Goal: Information Seeking & Learning: Learn about a topic

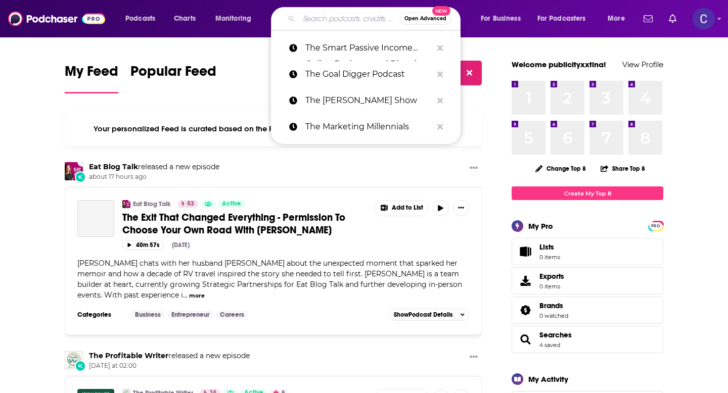
click at [340, 18] on input "Search podcasts, credits, & more..." at bounding box center [349, 19] width 101 height 16
paste input "In Recovery"
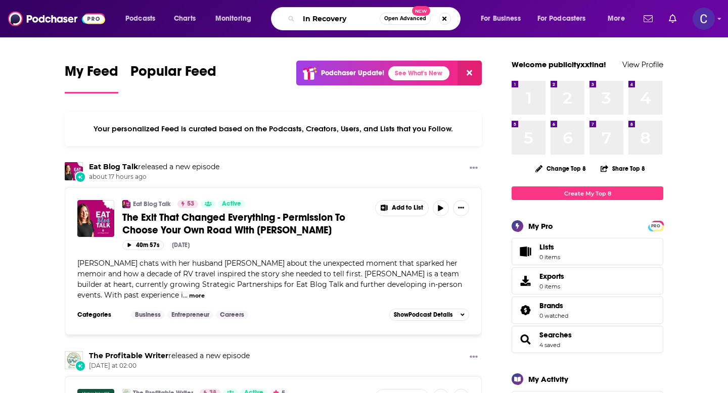
type input "In Recovery"
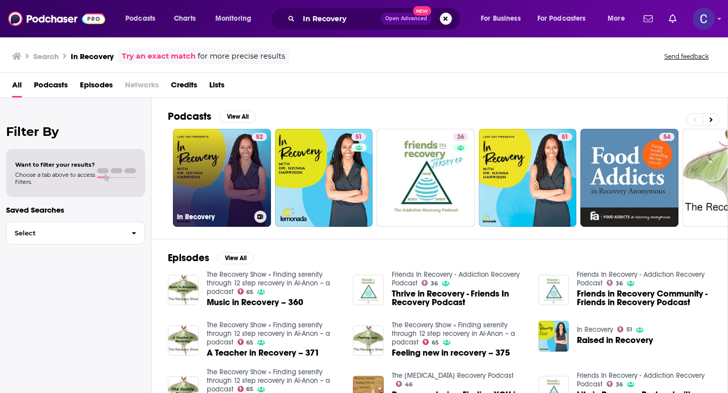
click at [228, 149] on link "52 In Recovery" at bounding box center [222, 178] width 98 height 98
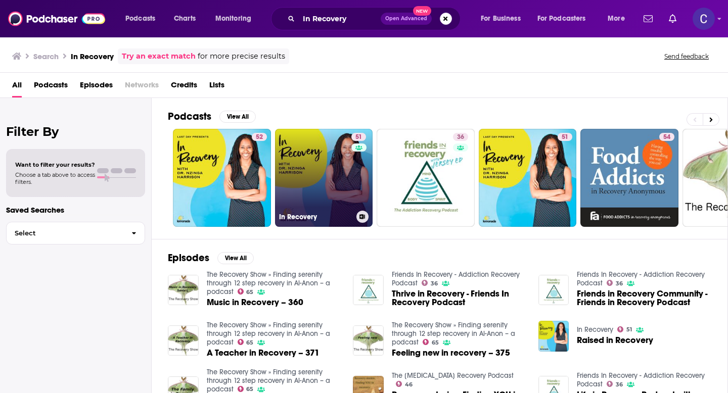
click at [318, 176] on link "51 In Recovery" at bounding box center [324, 178] width 98 height 98
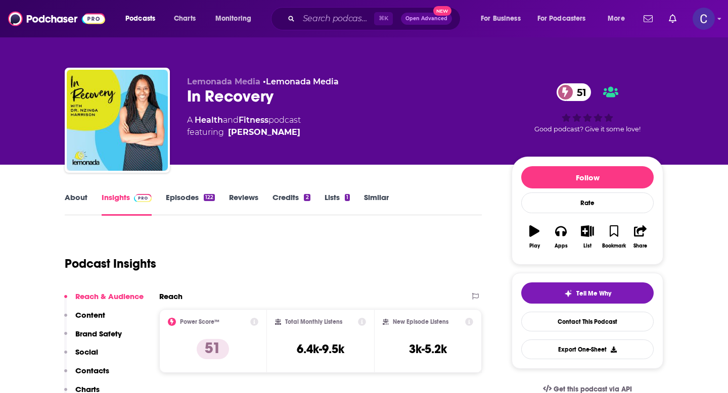
click at [191, 201] on link "Episodes 122" at bounding box center [190, 204] width 49 height 23
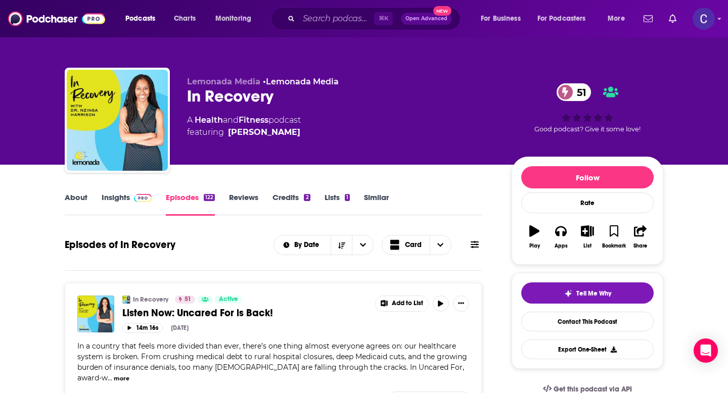
click at [340, 28] on div "⌘ K Open Advanced New" at bounding box center [366, 18] width 190 height 23
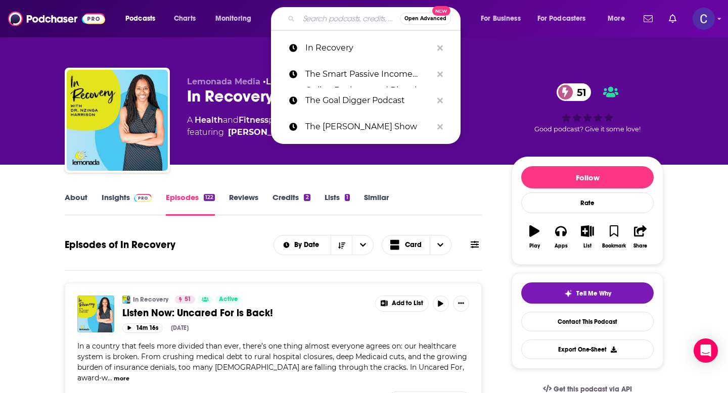
click at [334, 22] on input "Search podcasts, credits, & more..." at bounding box center [349, 19] width 101 height 16
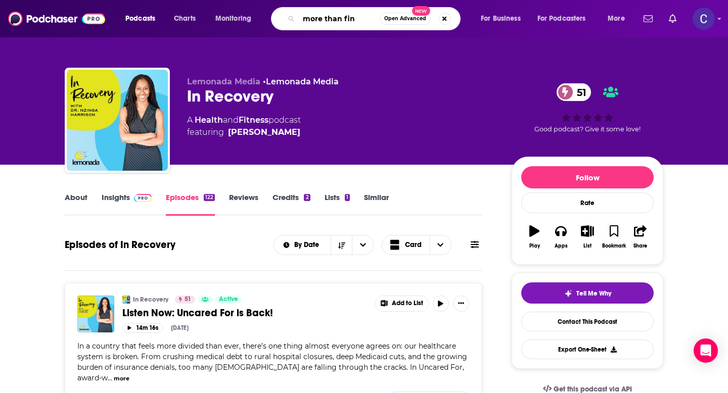
type input "more than fine"
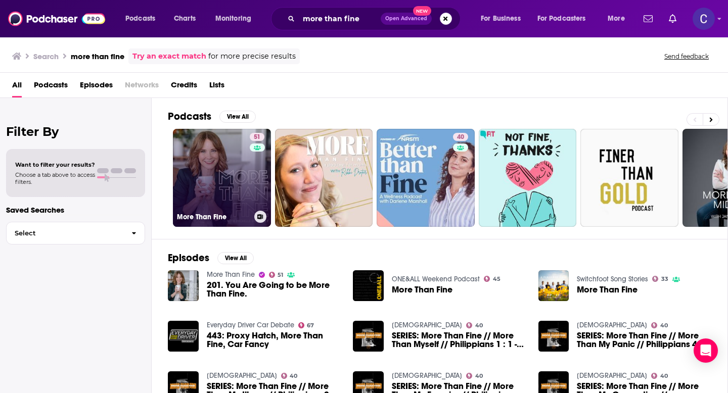
click at [252, 163] on div "51" at bounding box center [258, 172] width 17 height 78
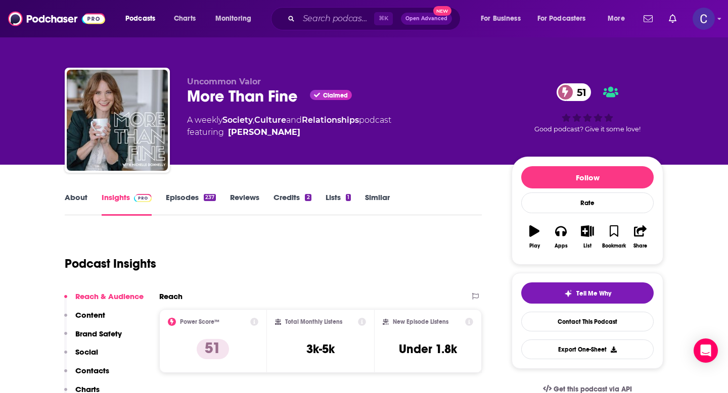
click at [181, 212] on link "Episodes 237" at bounding box center [191, 204] width 50 height 23
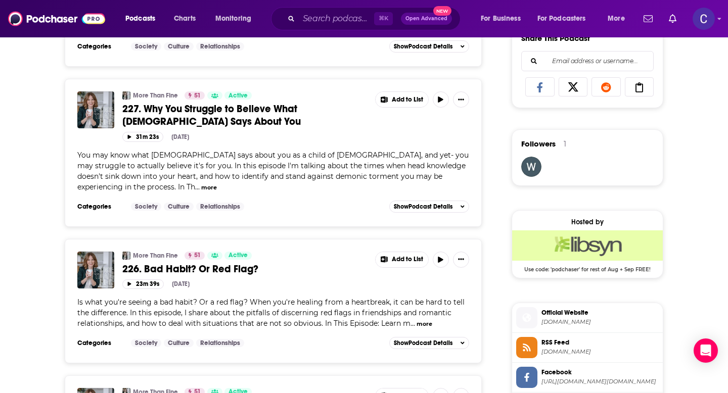
scroll to position [652, 0]
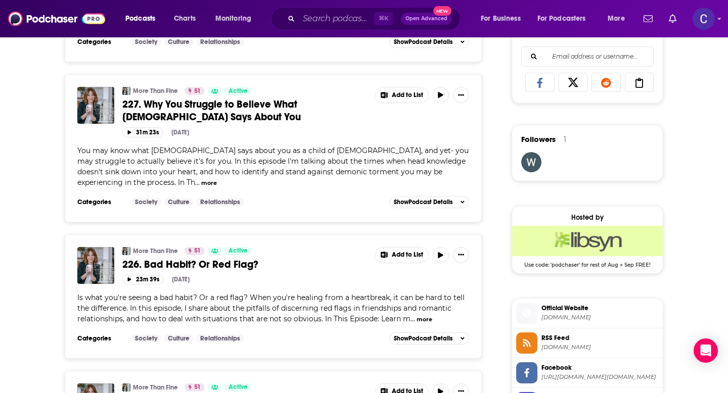
click at [422, 315] on button "more" at bounding box center [424, 319] width 16 height 9
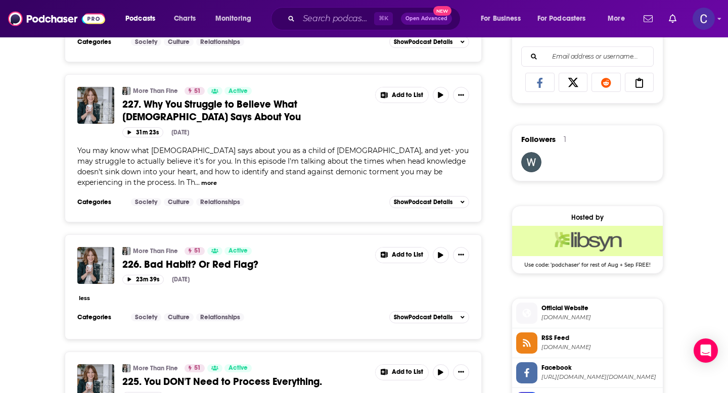
click at [197, 269] on div "More Than Fine 51 Active 226. Bad Habit? Or Red Flag? Add to List 23m 39s [DATE…" at bounding box center [273, 278] width 392 height 63
click at [232, 258] on span "226. Bad Habit? Or Red Flag?" at bounding box center [190, 264] width 136 height 13
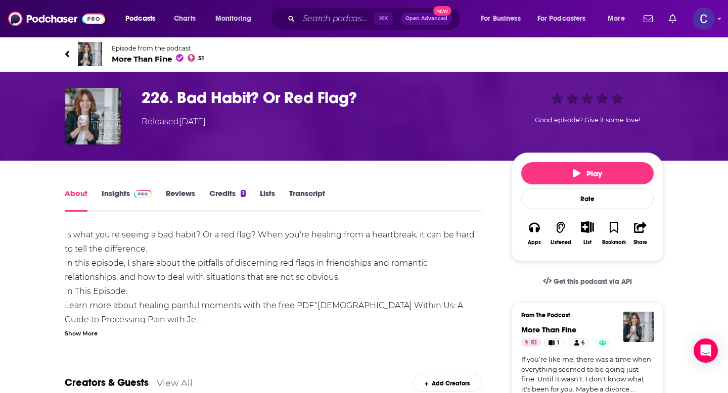
click at [88, 332] on div "Show More" at bounding box center [81, 333] width 33 height 10
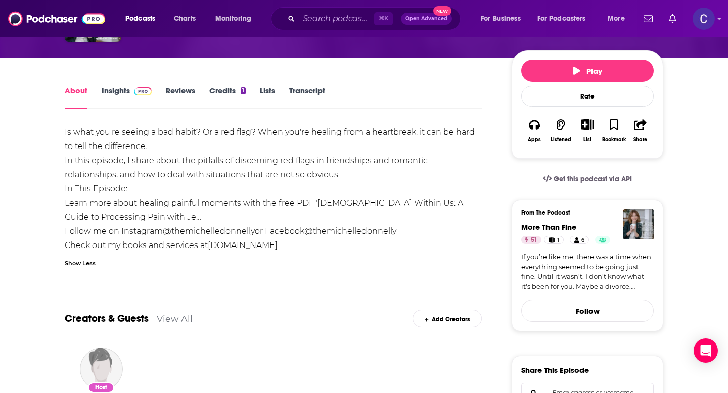
scroll to position [136, 0]
